Goal: Find specific page/section: Find specific page/section

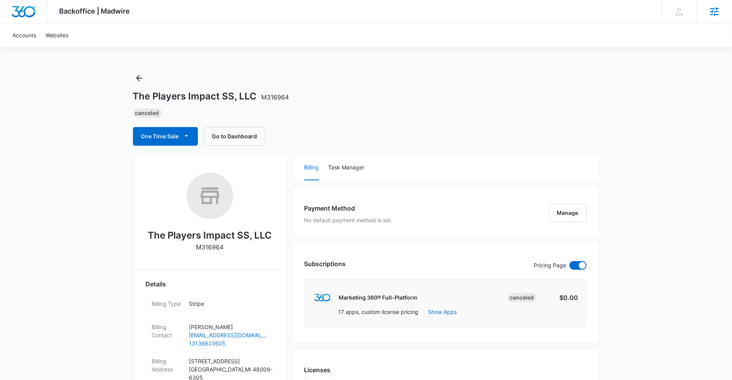
click at [726, 11] on div "Agencies" at bounding box center [714, 11] width 35 height 23
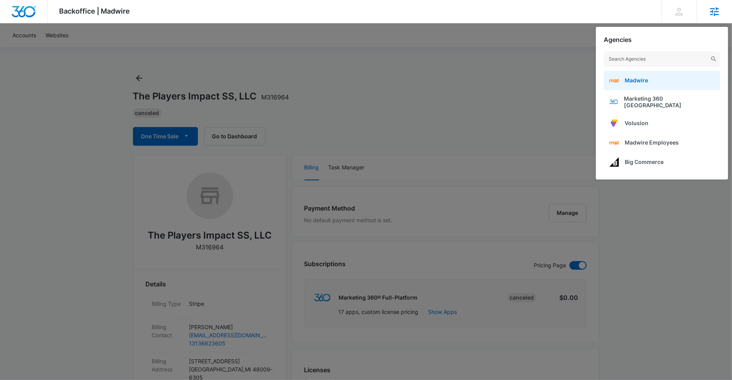
click at [649, 82] on link "Madwire" at bounding box center [662, 80] width 117 height 19
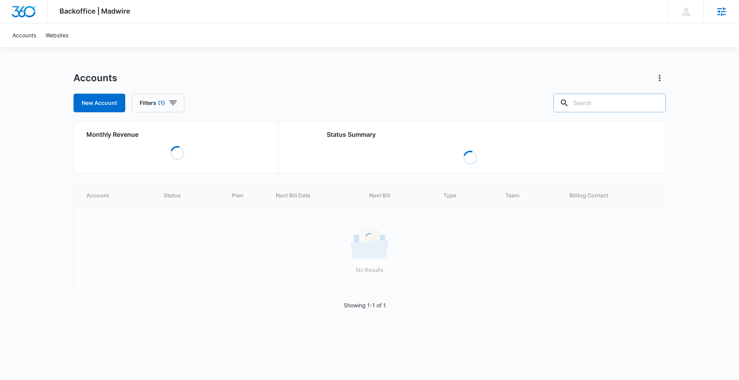
click at [627, 107] on input "text" at bounding box center [609, 103] width 112 height 19
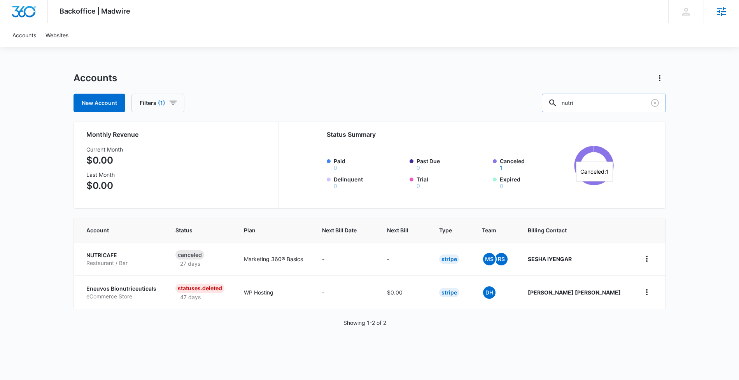
type input "nutri"
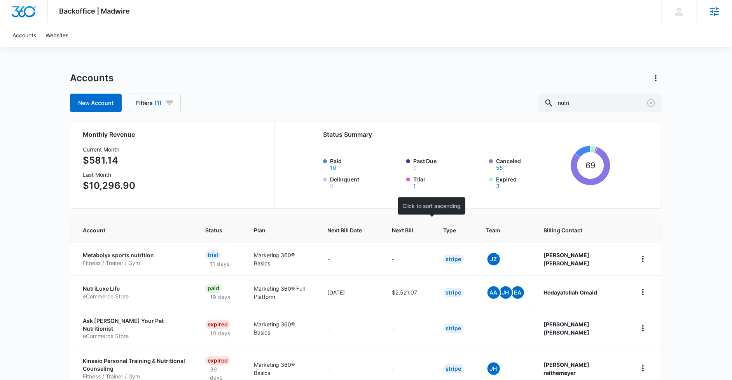
click at [425, 231] on div "Next Bill" at bounding box center [408, 230] width 33 height 8
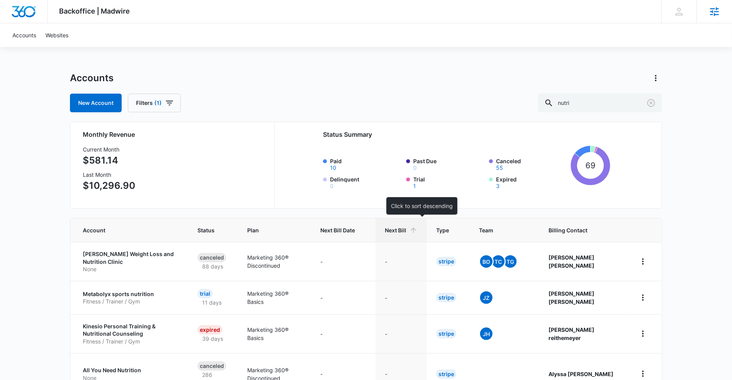
click at [417, 230] on icon at bounding box center [413, 230] width 8 height 8
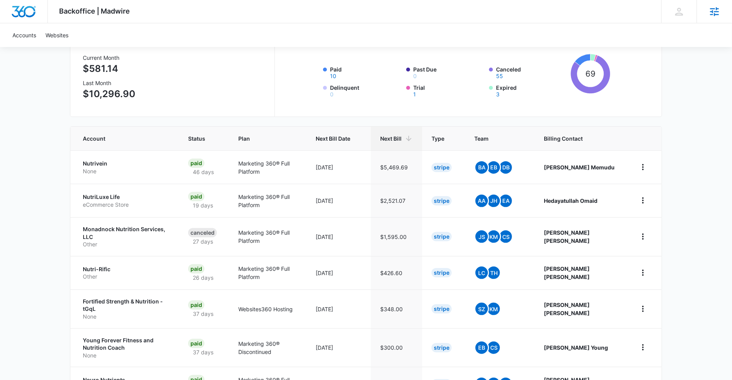
scroll to position [92, 0]
drag, startPoint x: 75, startPoint y: 292, endPoint x: 194, endPoint y: 297, distance: 118.3
click at [194, 297] on tr "Fortified Strength & Nutrition - tGqL None Paid 37 days Websites360 Hosting 07/…" at bounding box center [365, 308] width 591 height 39
click at [33, 292] on div "Backoffice | Madwire Apps Settings PH Patrick Harral patrick.harral@madwire.com…" at bounding box center [366, 238] width 732 height 660
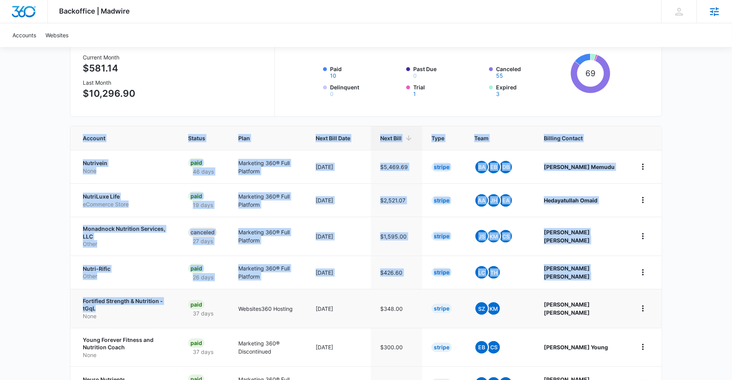
drag, startPoint x: 82, startPoint y: 292, endPoint x: 176, endPoint y: 297, distance: 94.6
click at [176, 297] on div "Backoffice | Madwire Apps Settings PH Patrick Harral patrick.harral@madwire.com…" at bounding box center [366, 238] width 732 height 660
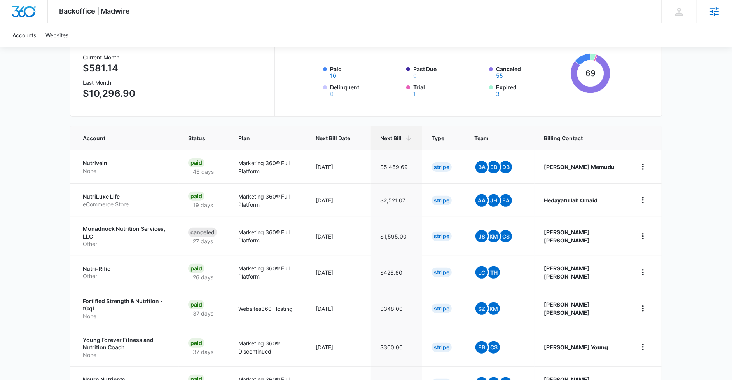
click at [2, 256] on div "Backoffice | Madwire Apps Settings PH Patrick Harral patrick.harral@madwire.com…" at bounding box center [366, 238] width 732 height 660
drag, startPoint x: 78, startPoint y: 296, endPoint x: 158, endPoint y: 298, distance: 80.1
click at [158, 298] on td "Fortified Strength & Nutrition - tGqL None" at bounding box center [124, 308] width 108 height 39
click at [54, 294] on div "Backoffice | Madwire Apps Settings PH Patrick Harral patrick.harral@madwire.com…" at bounding box center [366, 238] width 732 height 660
drag, startPoint x: 77, startPoint y: 323, endPoint x: 116, endPoint y: 334, distance: 40.6
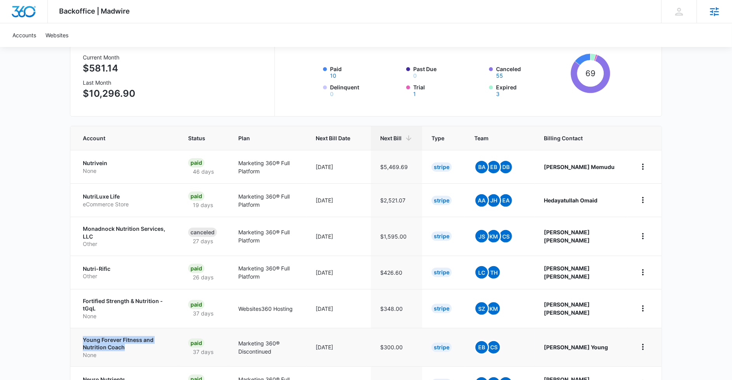
click at [116, 334] on td "Young Forever Fitness and Nutrition Coach None" at bounding box center [124, 347] width 108 height 39
